Goal: Find specific page/section: Find specific page/section

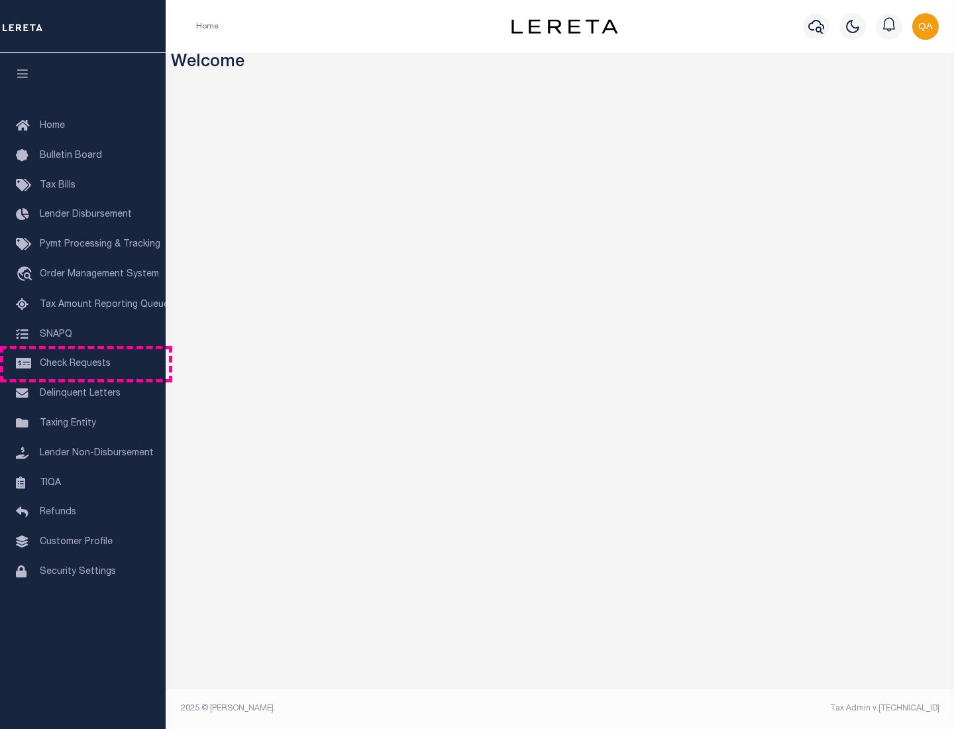
click at [83, 364] on span "Check Requests" at bounding box center [75, 363] width 71 height 9
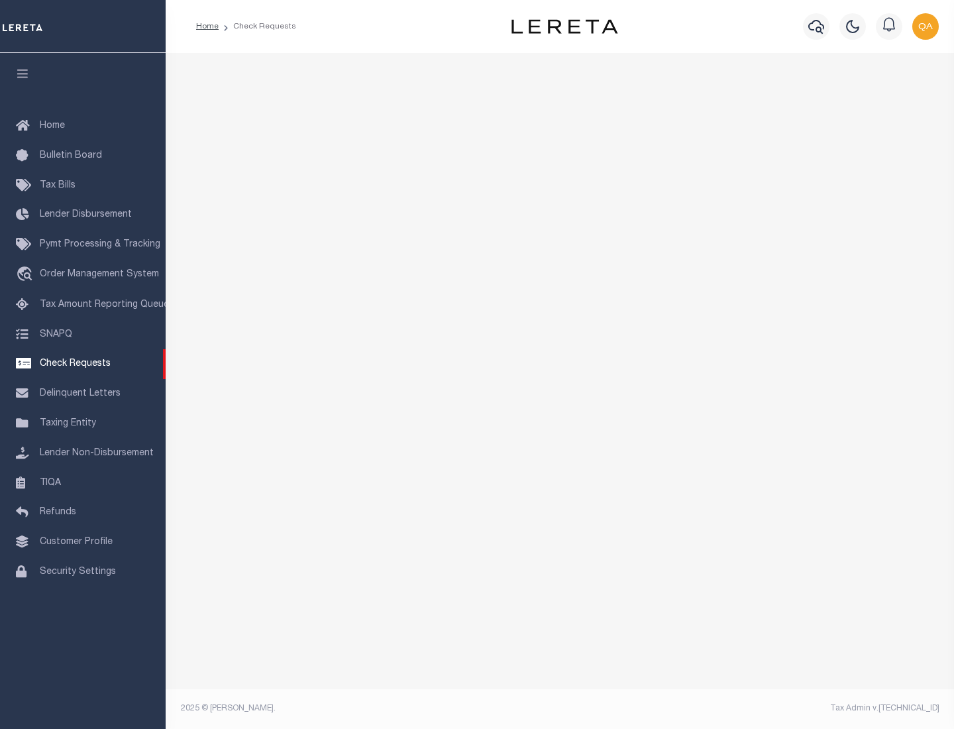
select select "50"
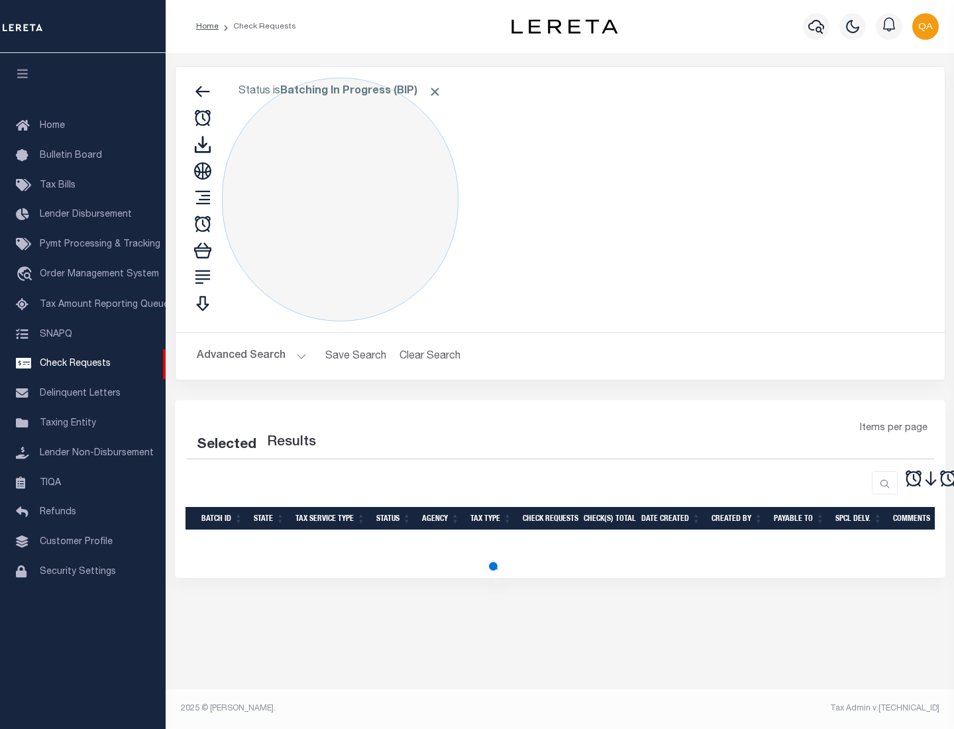
select select "50"
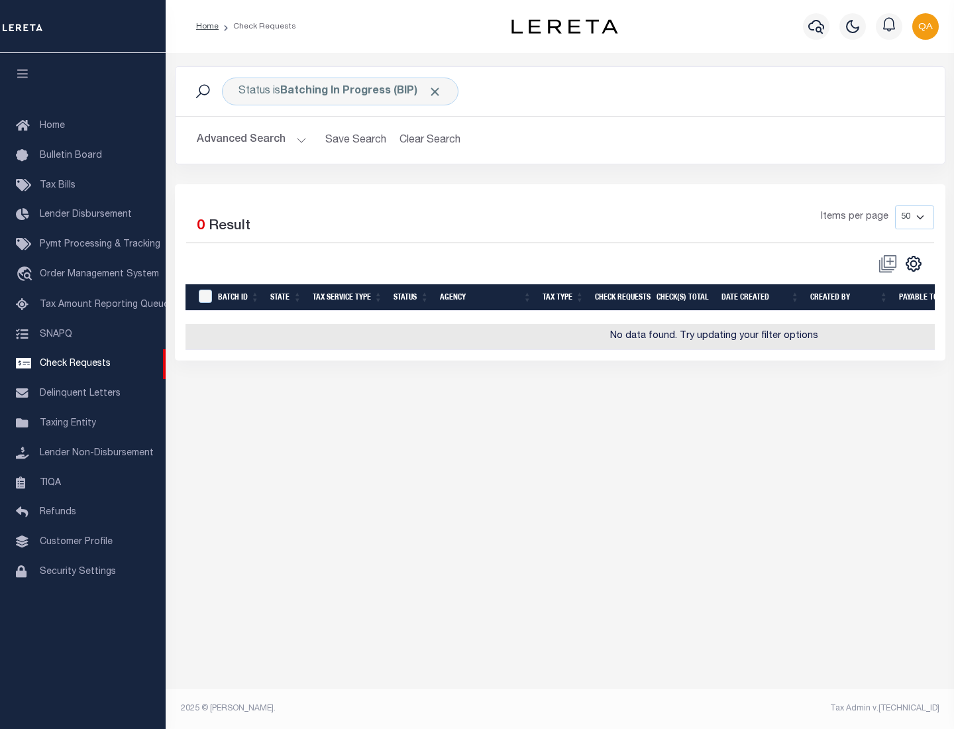
click at [435, 91] on span "Click to Remove" at bounding box center [435, 92] width 14 height 14
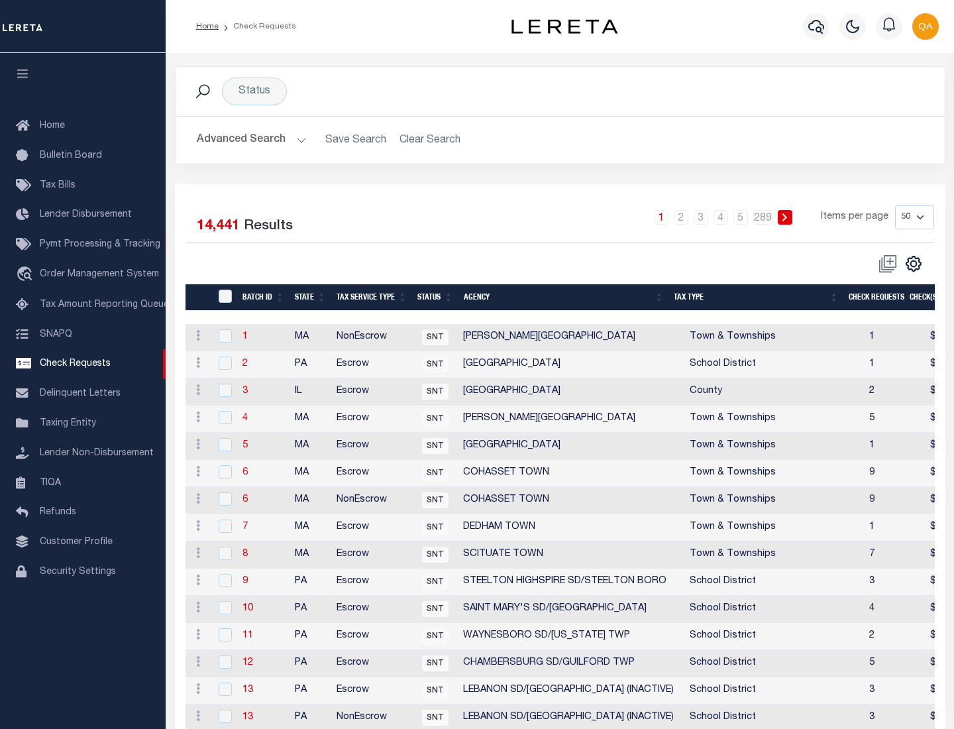
scroll to position [638, 0]
